Goal: Information Seeking & Learning: Learn about a topic

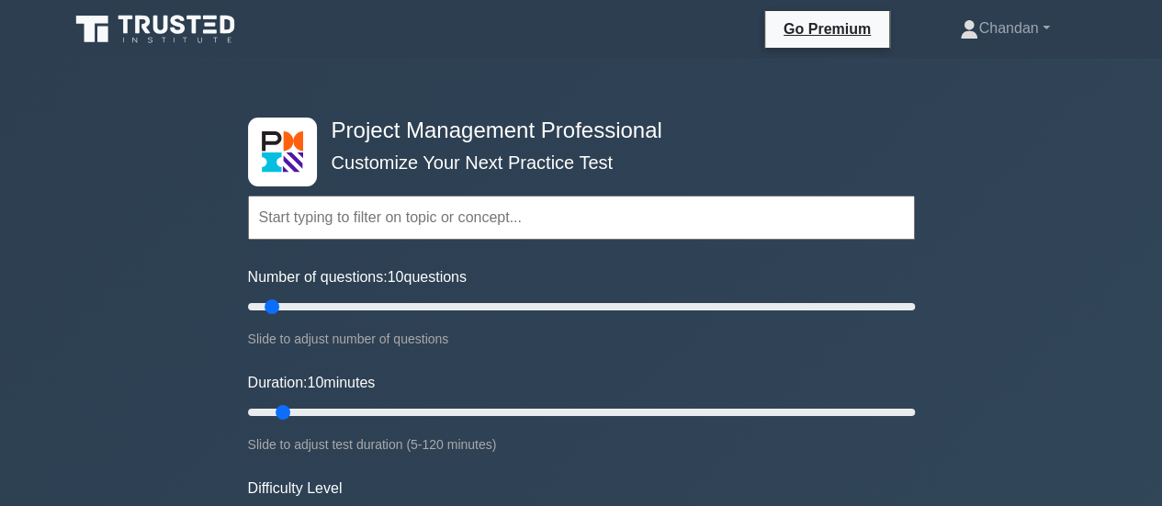
scroll to position [443, 0]
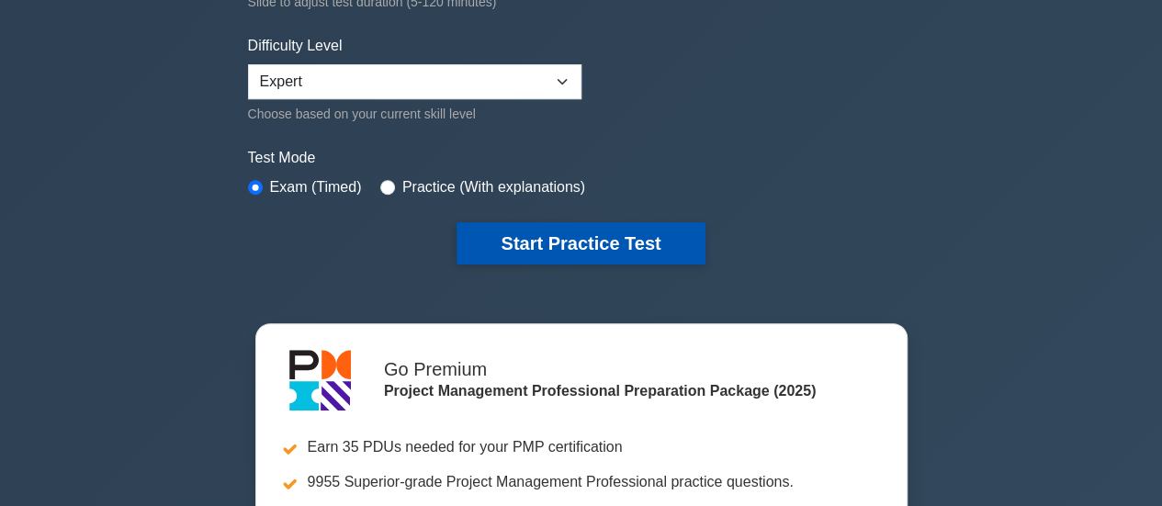
click at [617, 236] on button "Start Practice Test" at bounding box center [580, 243] width 248 height 42
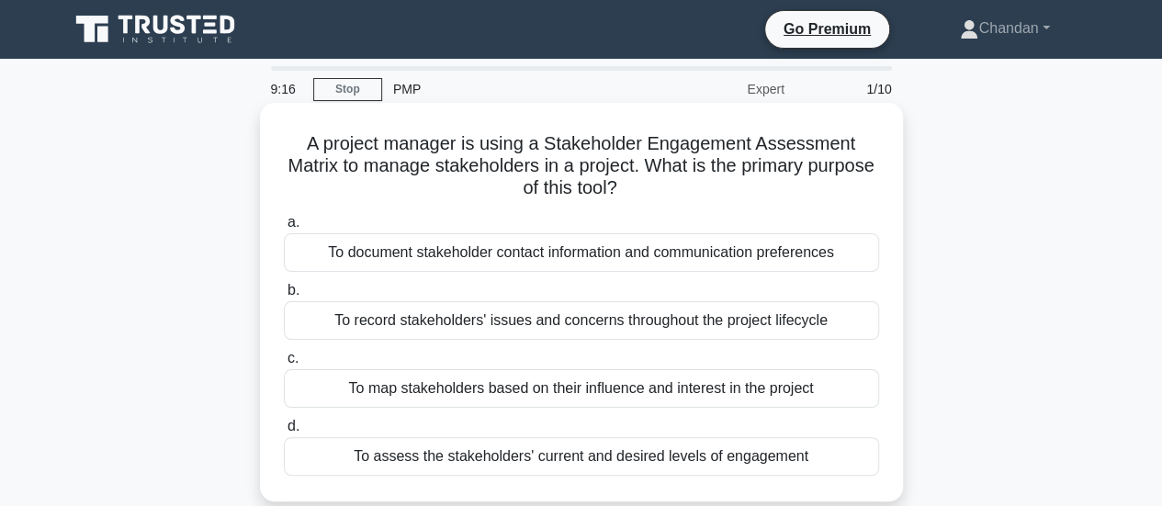
click at [687, 319] on div "To record stakeholders' issues and concerns throughout the project lifecycle" at bounding box center [581, 320] width 595 height 39
click at [284, 297] on input "b. To record stakeholders' issues and concerns throughout the project lifecycle" at bounding box center [284, 291] width 0 height 12
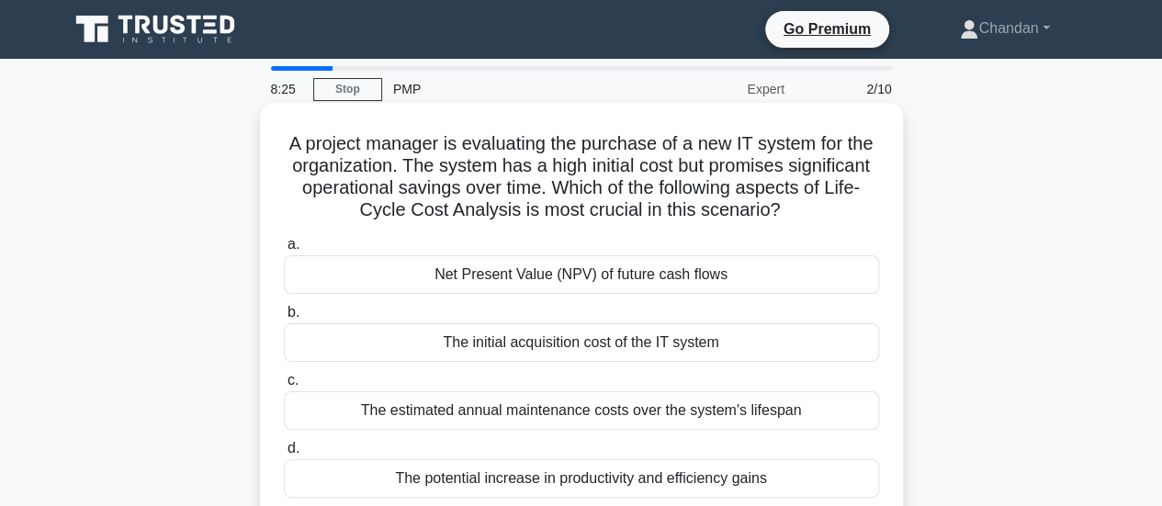
click at [804, 258] on div "Net Present Value (NPV) of future cash flows" at bounding box center [581, 274] width 595 height 39
click at [284, 251] on input "a. Net Present Value (NPV) of future cash flows" at bounding box center [284, 245] width 0 height 12
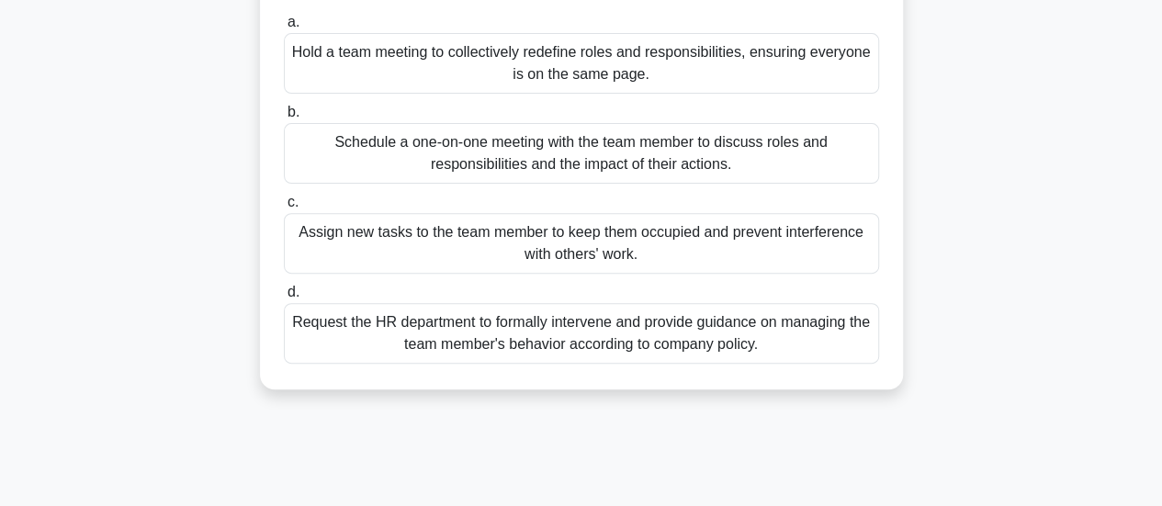
scroll to position [244, 0]
click at [727, 159] on div "Schedule a one-on-one meeting with the team member to discuss roles and respons…" at bounding box center [581, 153] width 595 height 61
click at [284, 118] on input "b. Schedule a one-on-one meeting with the team member to discuss roles and resp…" at bounding box center [284, 113] width 0 height 12
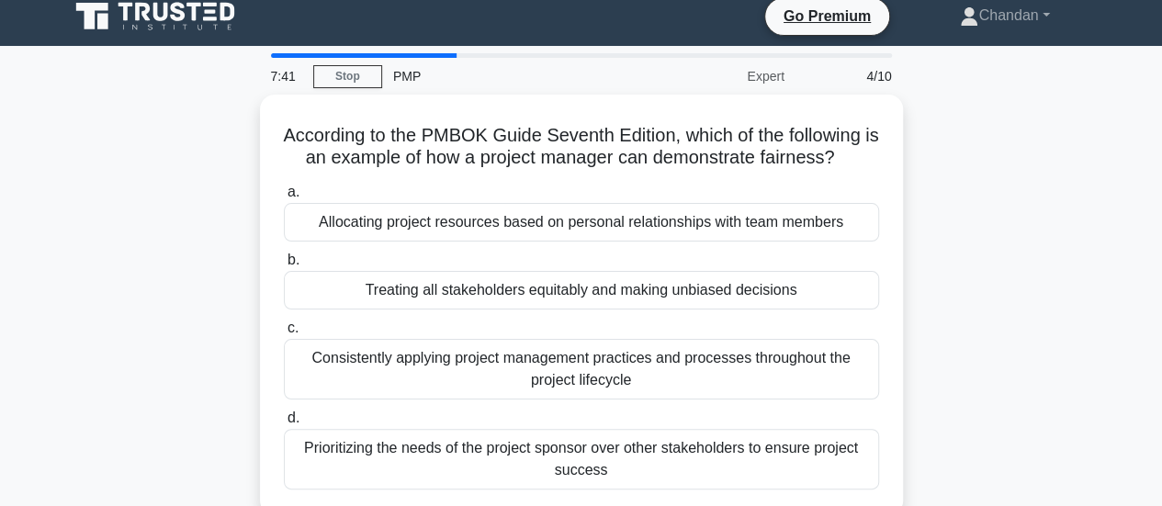
scroll to position [0, 0]
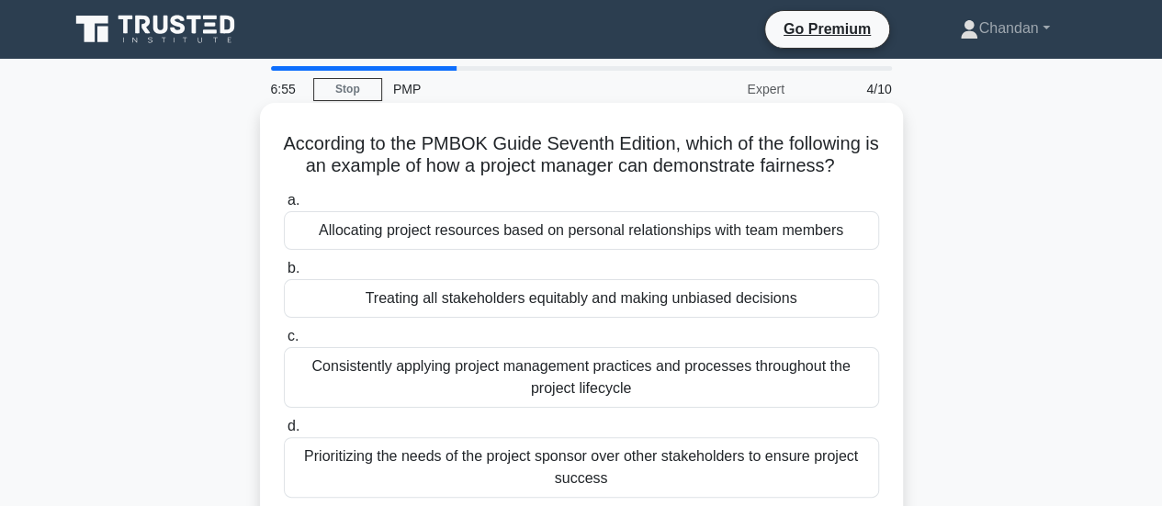
click at [780, 390] on div "Consistently applying project management practices and processes throughout the…" at bounding box center [581, 377] width 595 height 61
click at [284, 342] on input "c. Consistently applying project management practices and processes throughout …" at bounding box center [284, 337] width 0 height 12
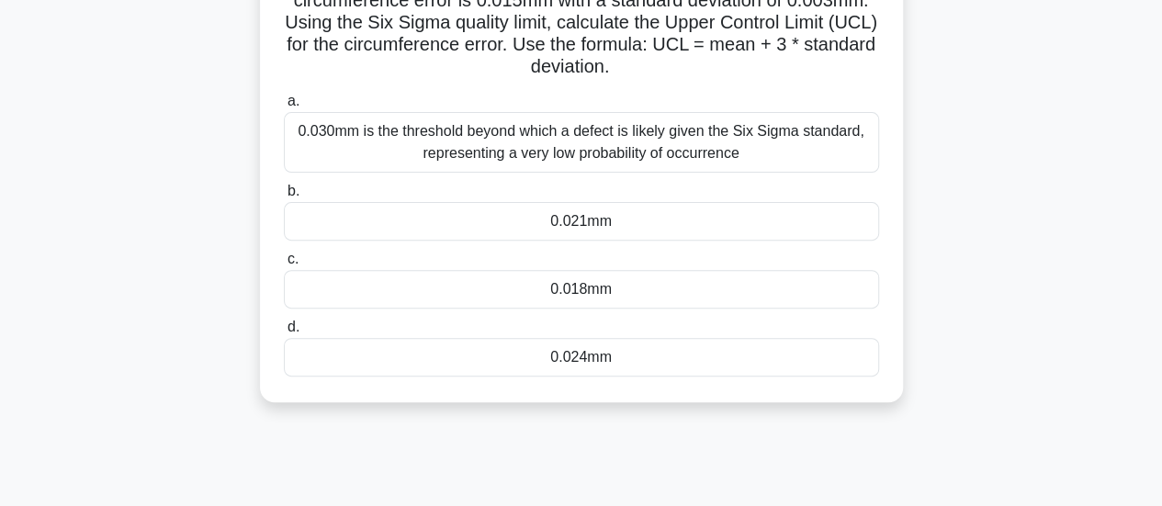
scroll to position [213, 0]
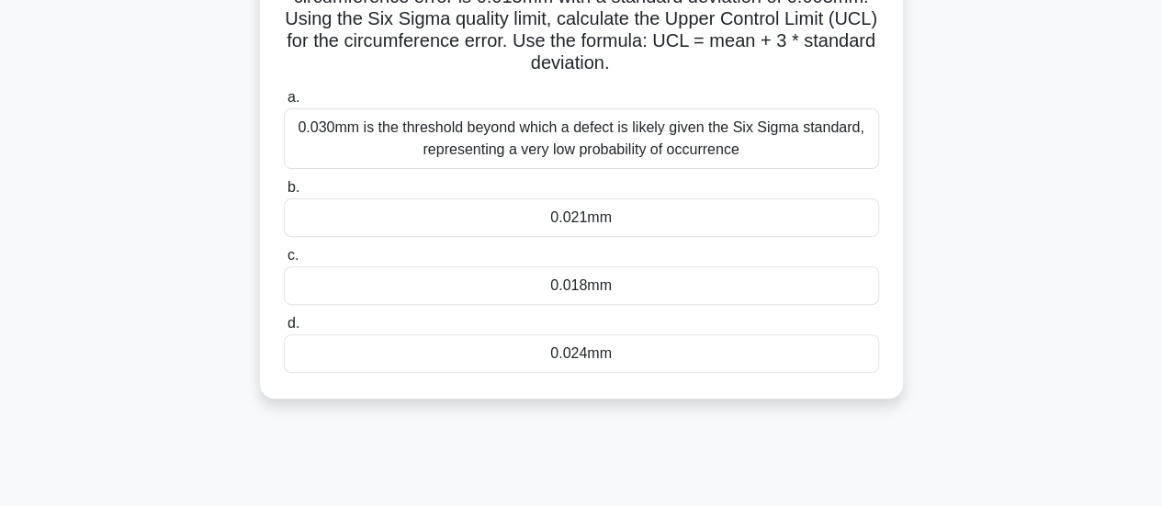
click at [806, 138] on div "0.030mm is the threshold beyond which a defect is likely given the Six Sigma st…" at bounding box center [581, 138] width 595 height 61
click at [284, 104] on input "a. 0.030mm is the threshold beyond which a defect is likely given the Six Sigma…" at bounding box center [284, 98] width 0 height 12
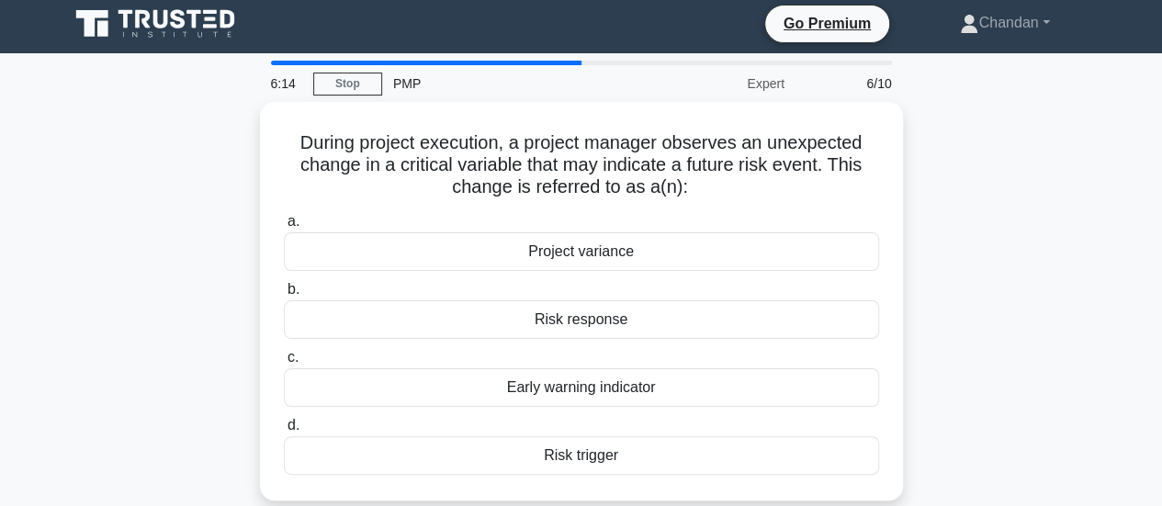
scroll to position [0, 0]
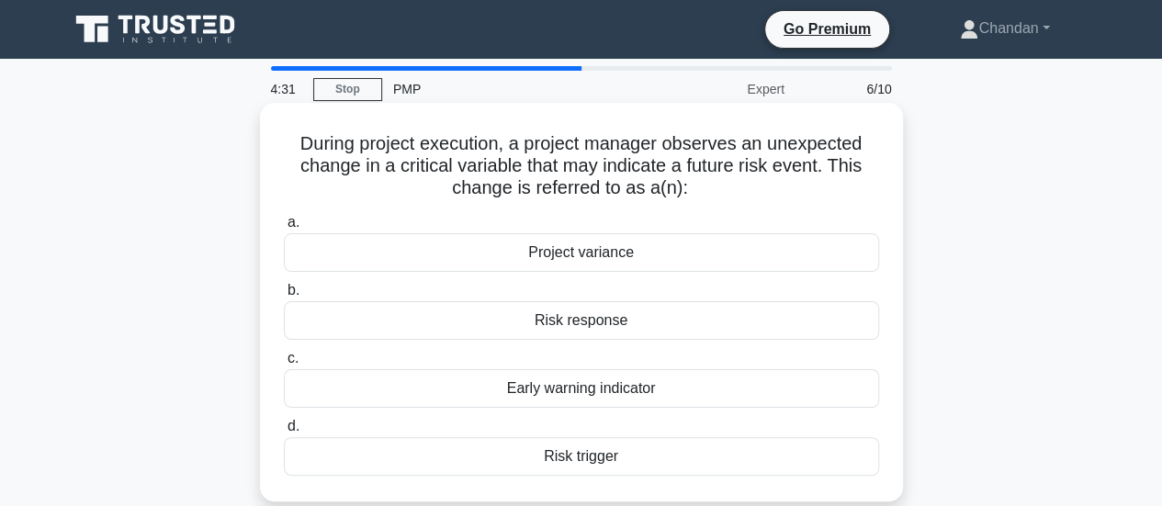
click at [639, 392] on div "Early warning indicator" at bounding box center [581, 388] width 595 height 39
click at [284, 365] on input "c. Early warning indicator" at bounding box center [284, 359] width 0 height 12
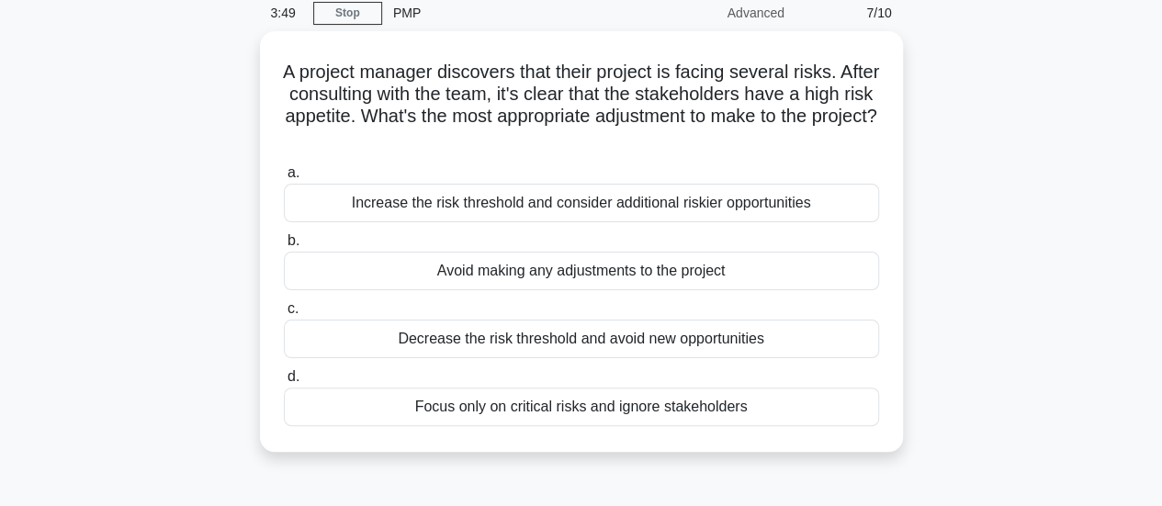
scroll to position [84, 0]
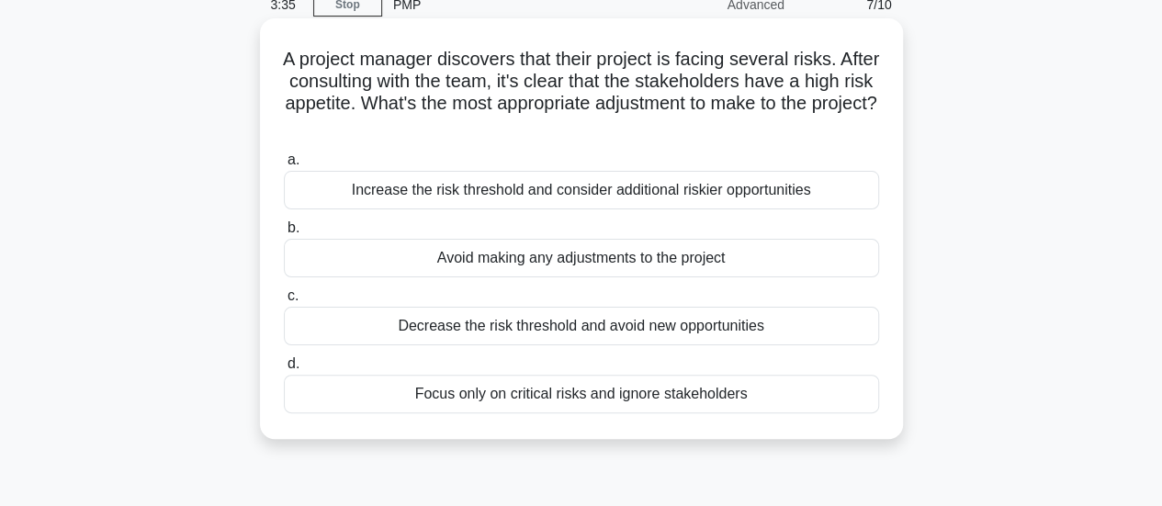
click at [738, 193] on div "Increase the risk threshold and consider additional riskier opportunities" at bounding box center [581, 190] width 595 height 39
click at [284, 166] on input "a. Increase the risk threshold and consider additional riskier opportunities" at bounding box center [284, 160] width 0 height 12
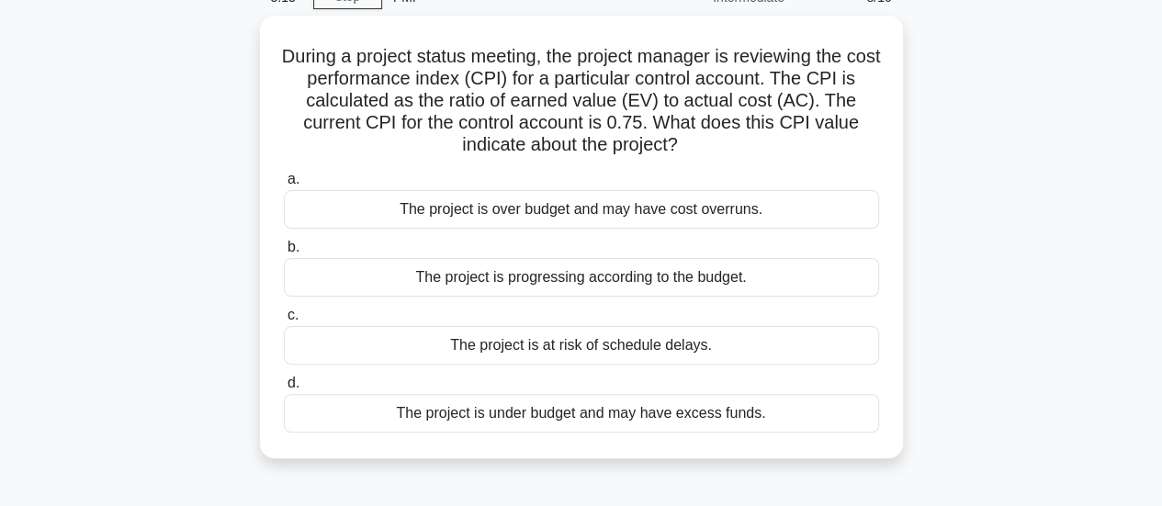
scroll to position [95, 0]
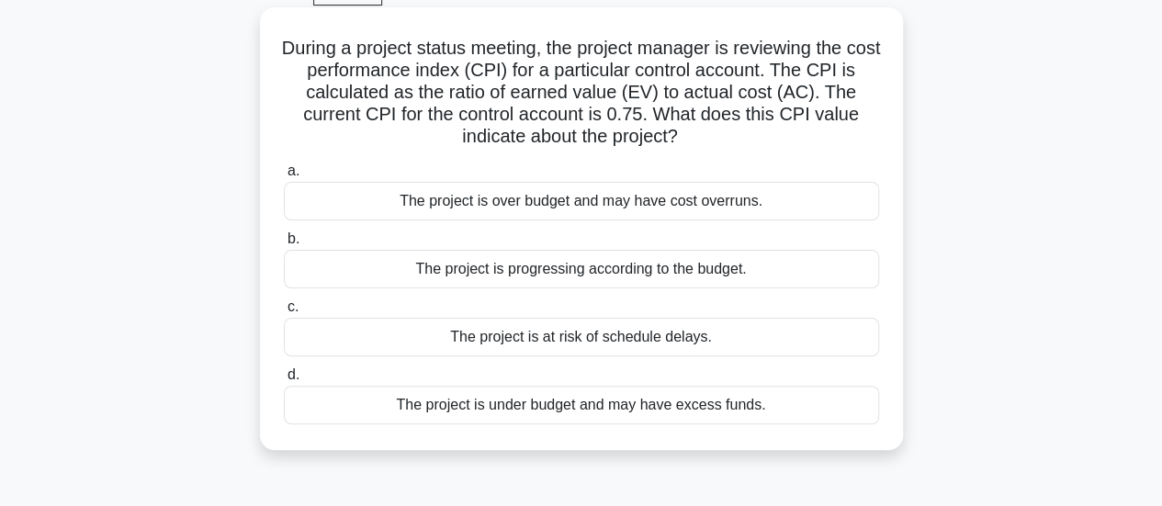
click at [719, 403] on div "The project is under budget and may have excess funds." at bounding box center [581, 405] width 595 height 39
click at [284, 381] on input "d. The project is under budget and may have excess funds." at bounding box center [284, 375] width 0 height 12
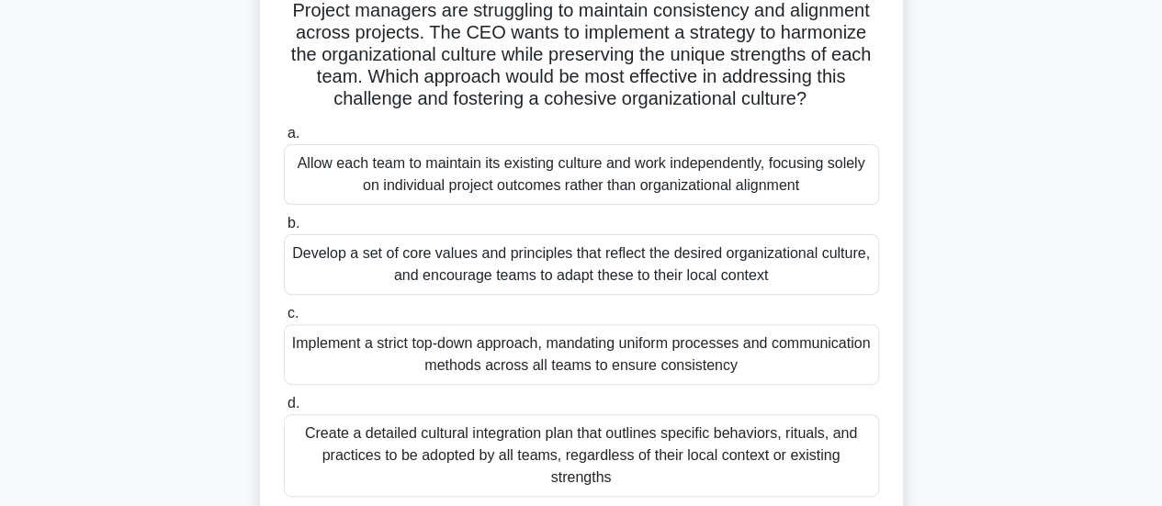
scroll to position [219, 0]
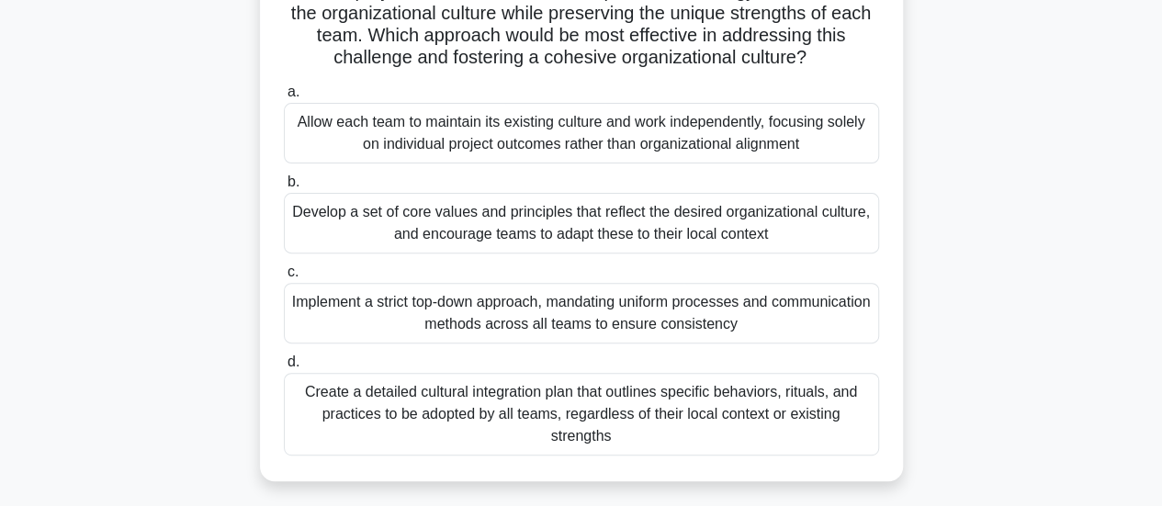
click at [764, 208] on div "Develop a set of core values and principles that reflect the desired organizati…" at bounding box center [581, 223] width 595 height 61
click at [284, 188] on input "b. Develop a set of core values and principles that reflect the desired organiz…" at bounding box center [284, 182] width 0 height 12
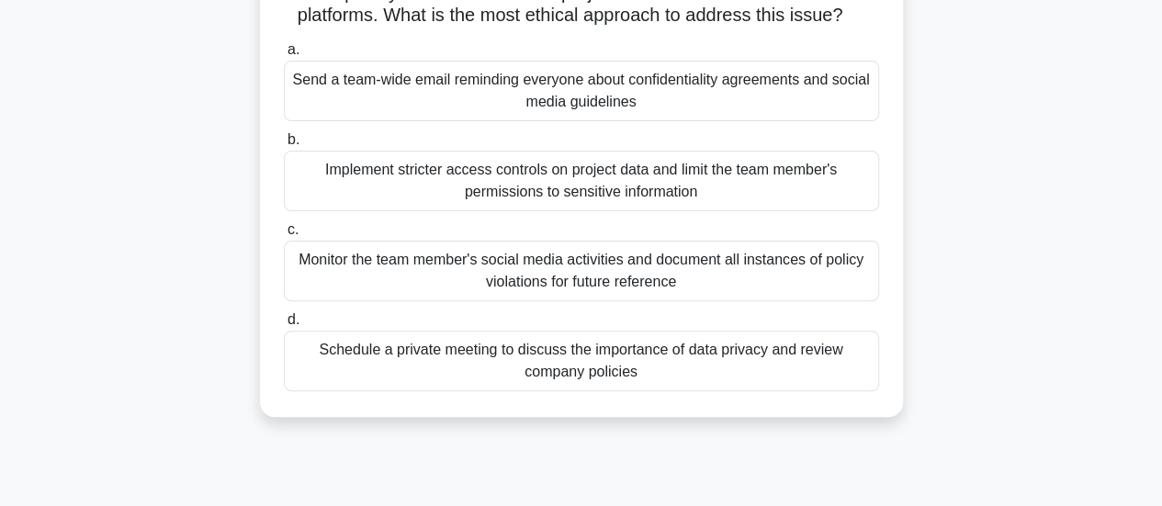
scroll to position [184, 0]
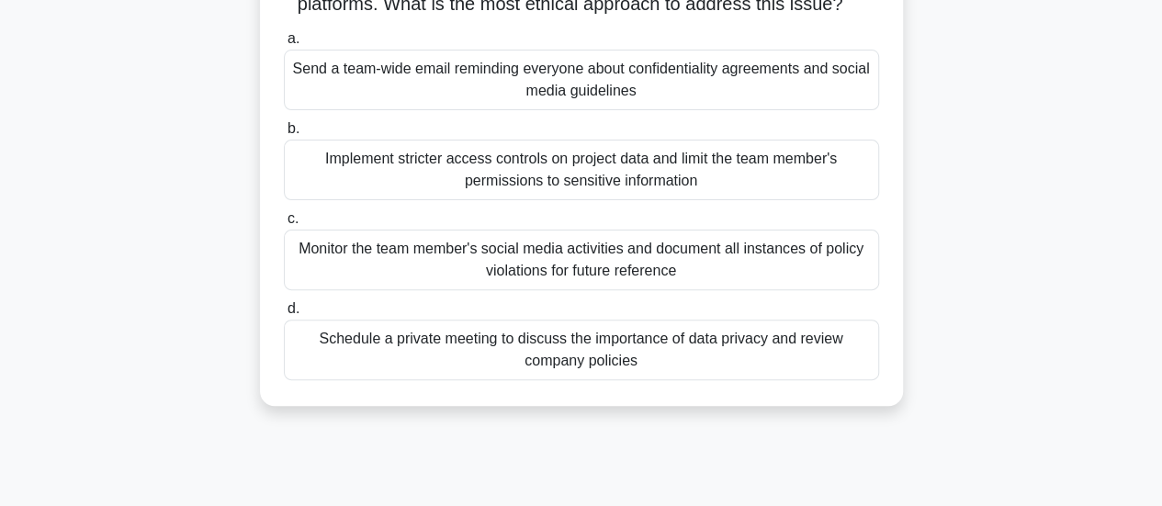
click at [746, 376] on div "Schedule a private meeting to discuss the importance of data privacy and review…" at bounding box center [581, 350] width 595 height 61
click at [284, 315] on input "d. Schedule a private meeting to discuss the importance of data privacy and rev…" at bounding box center [284, 309] width 0 height 12
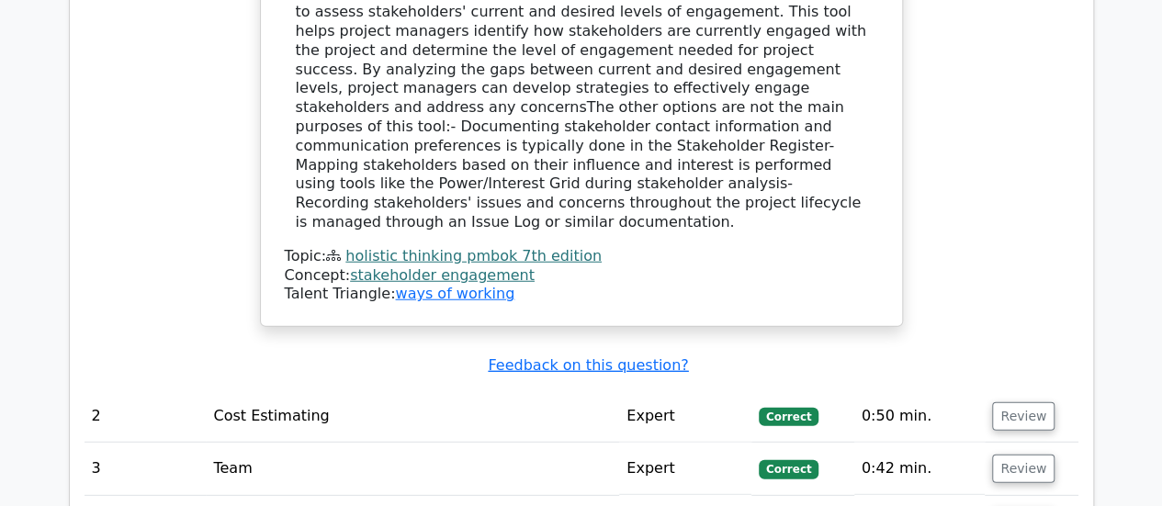
scroll to position [2334, 0]
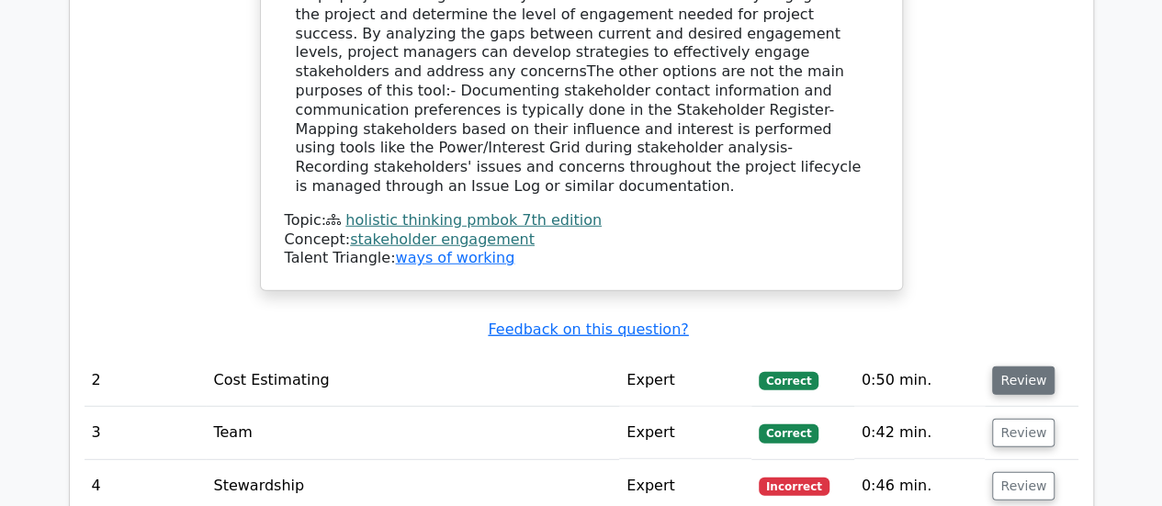
click at [1017, 366] on button "Review" at bounding box center [1023, 380] width 62 height 28
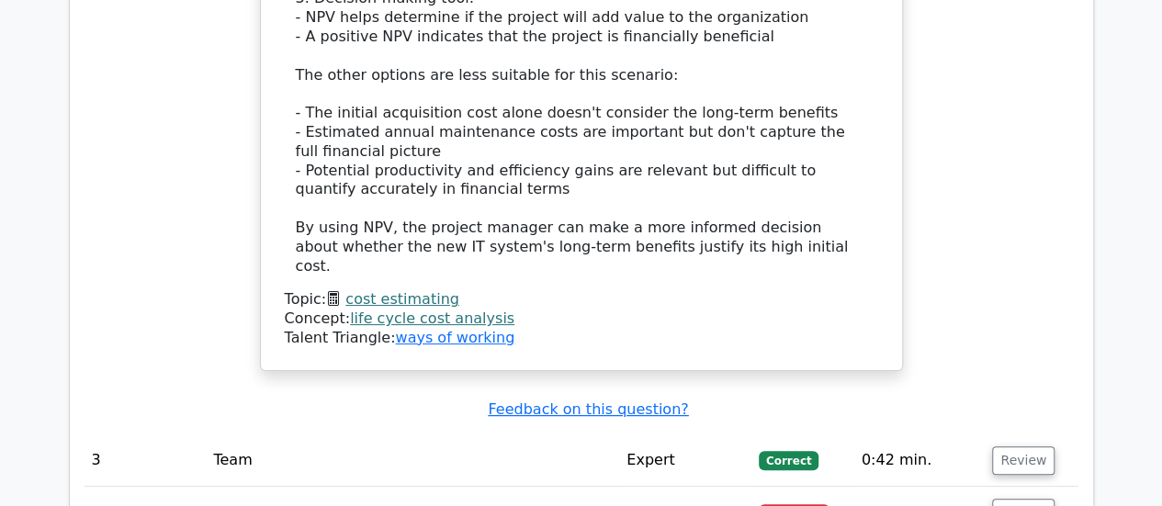
scroll to position [3693, 0]
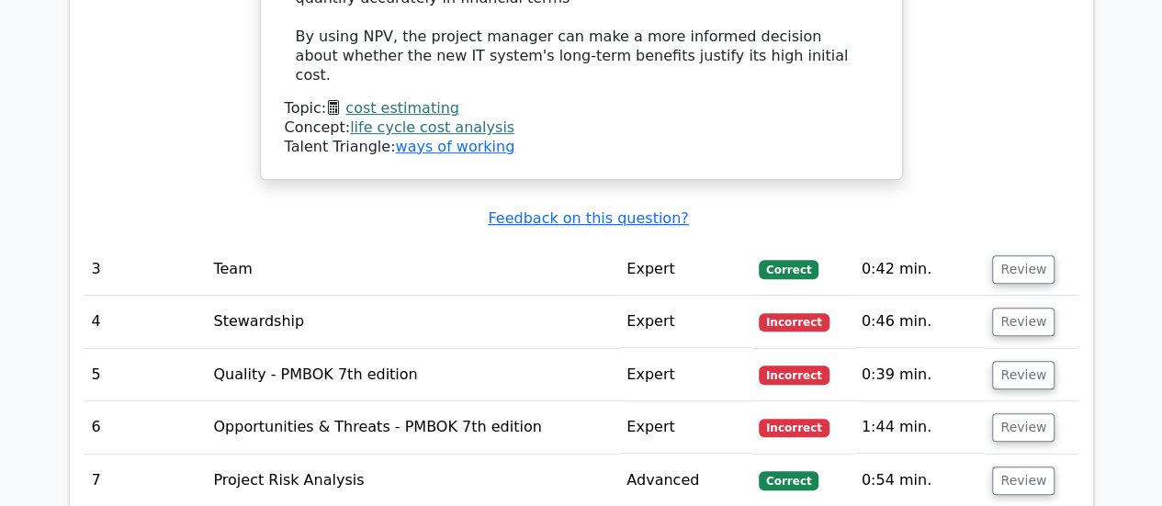
click at [1016, 413] on button "Review" at bounding box center [1023, 427] width 62 height 28
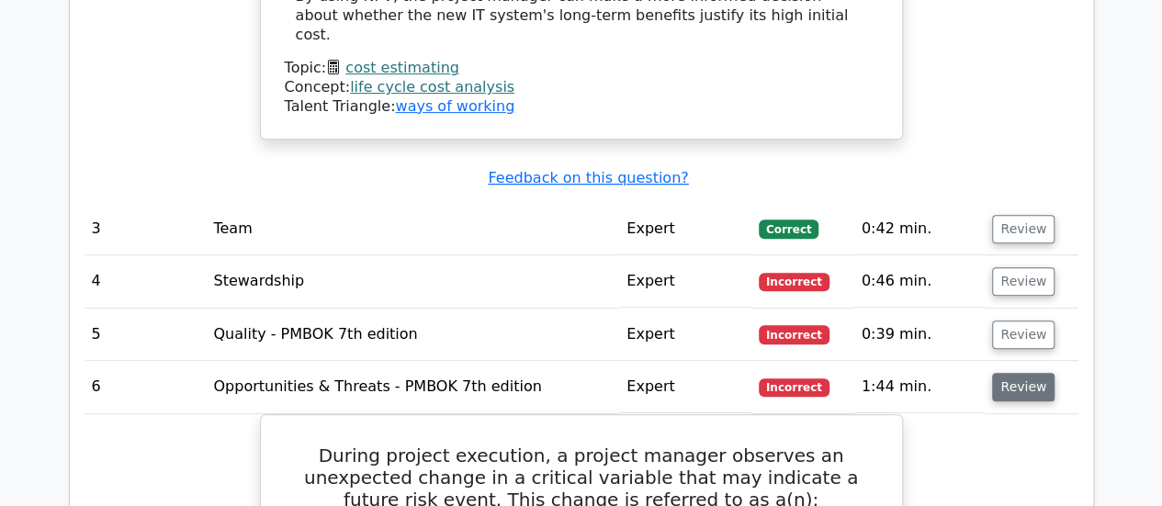
scroll to position [3730, 0]
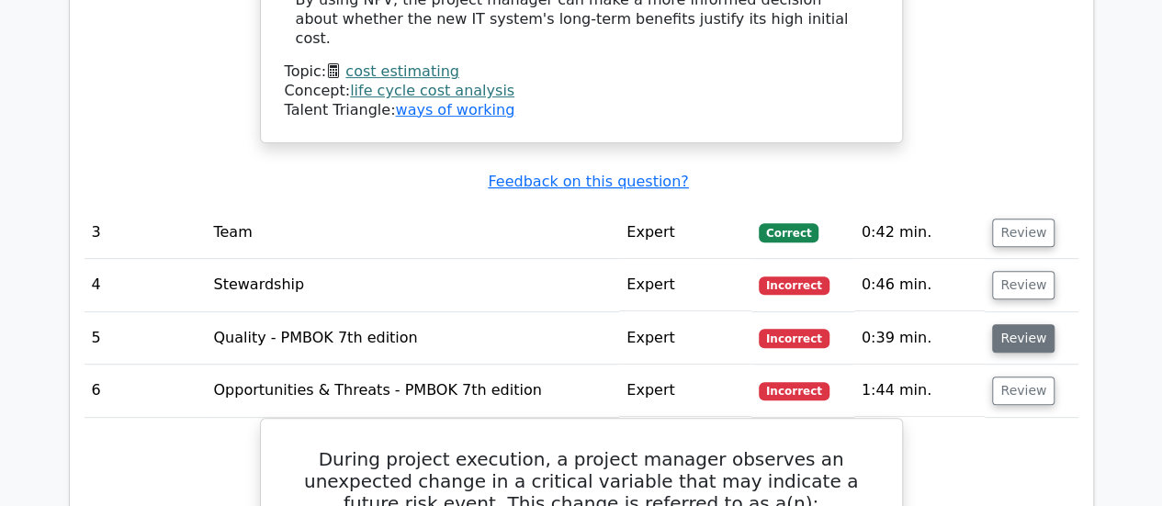
click at [1015, 324] on button "Review" at bounding box center [1023, 338] width 62 height 28
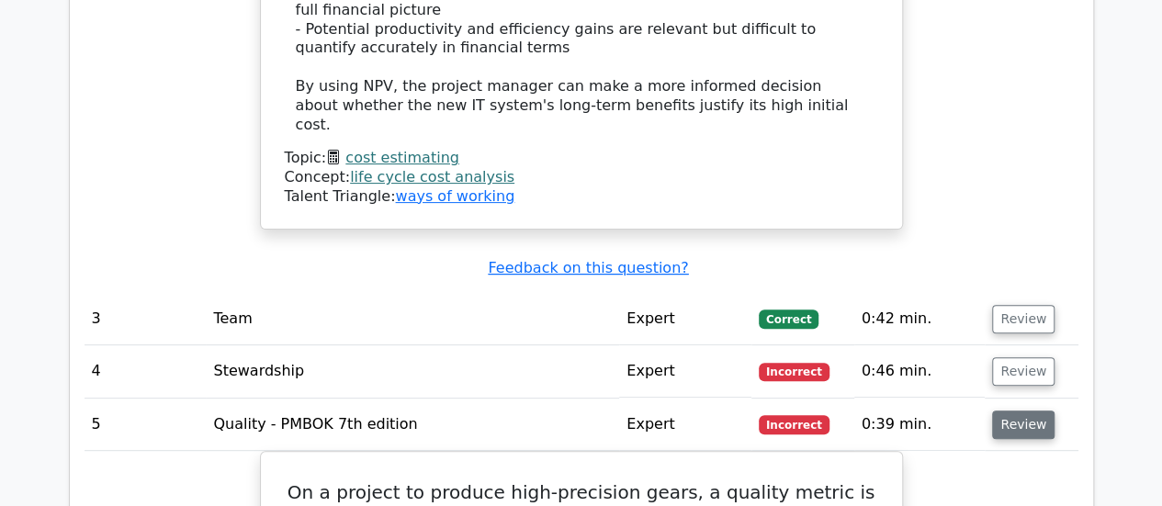
scroll to position [3583, 0]
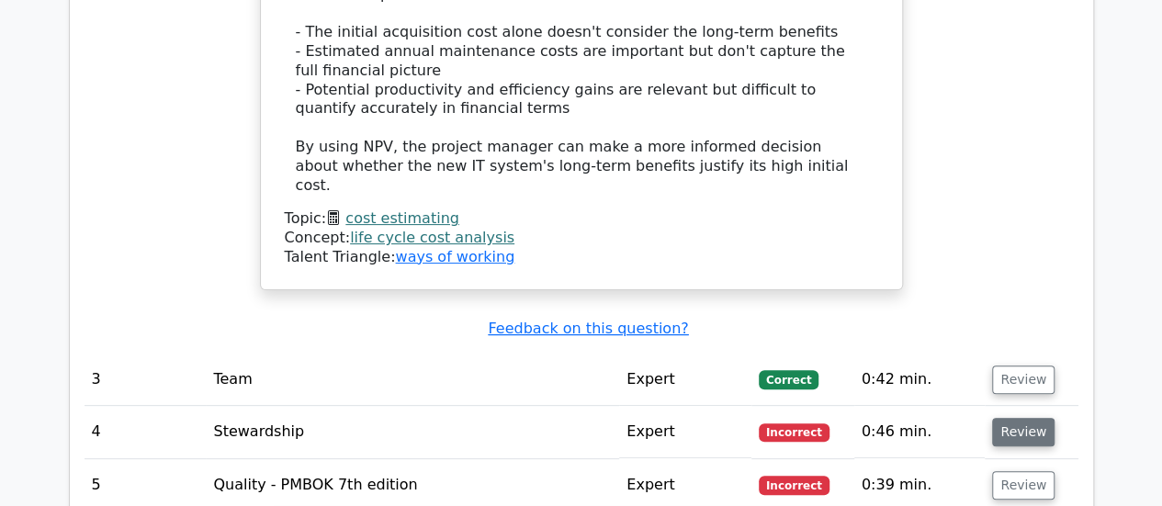
click at [1033, 418] on button "Review" at bounding box center [1023, 432] width 62 height 28
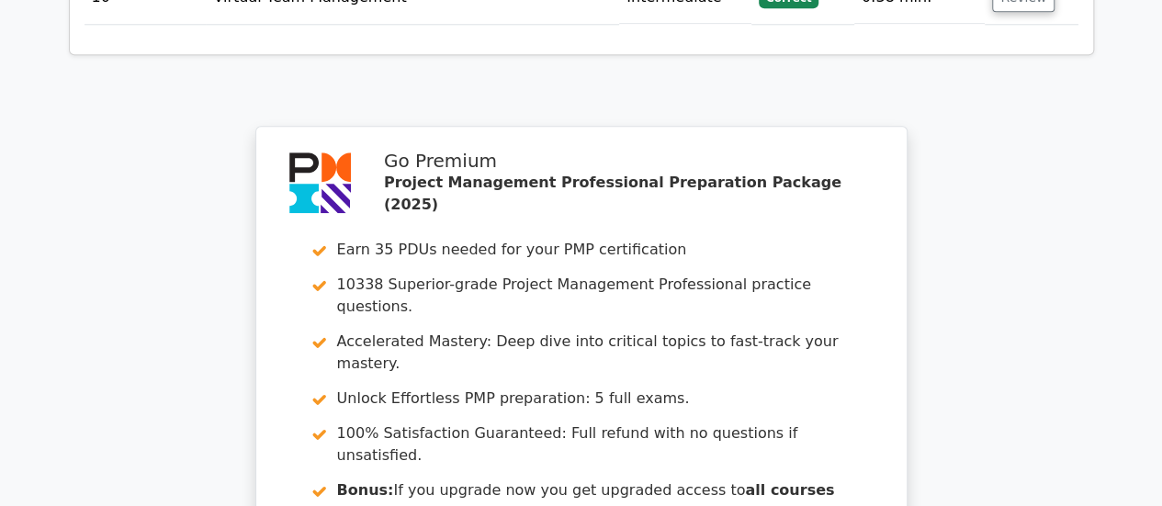
scroll to position [7999, 0]
